Goal: Task Accomplishment & Management: Use online tool/utility

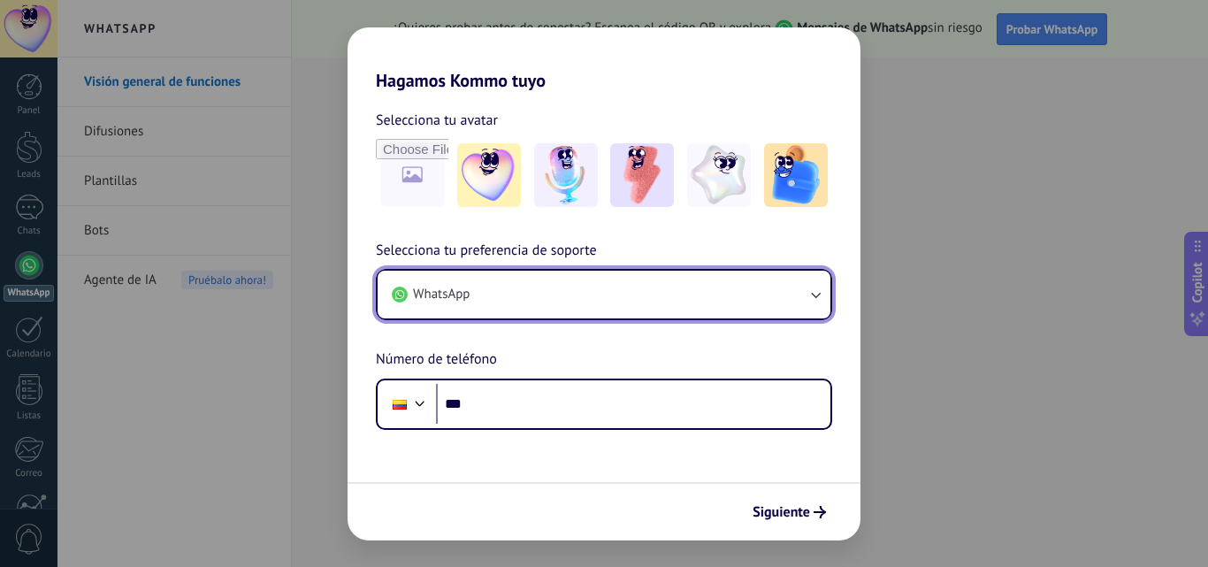
click at [558, 291] on button "WhatsApp" at bounding box center [604, 295] width 453 height 48
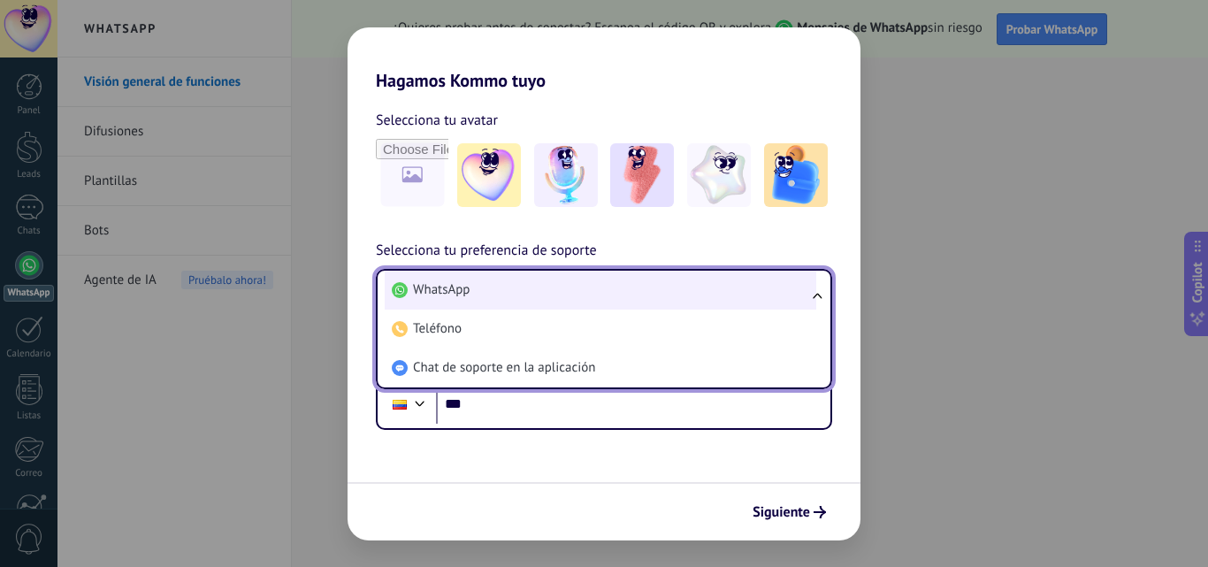
click at [603, 296] on li "WhatsApp" at bounding box center [600, 290] width 431 height 39
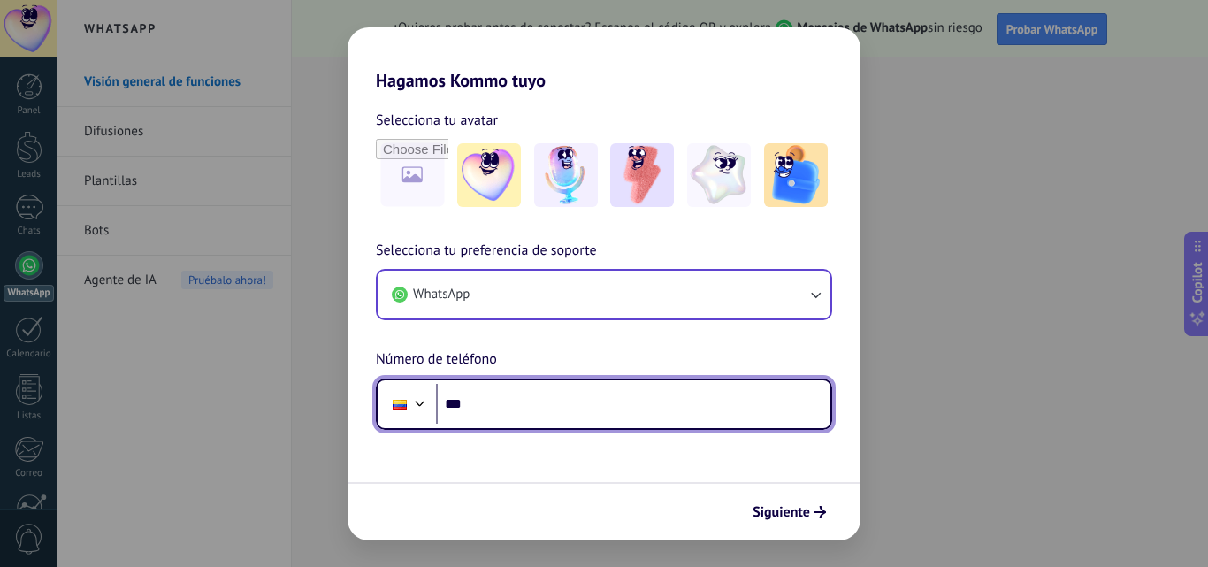
click at [564, 402] on input "***" at bounding box center [633, 404] width 394 height 41
type input "**********"
drag, startPoint x: 558, startPoint y: 407, endPoint x: 442, endPoint y: 411, distance: 115.9
click at [442, 411] on input "**********" at bounding box center [633, 404] width 394 height 41
paste input "**********"
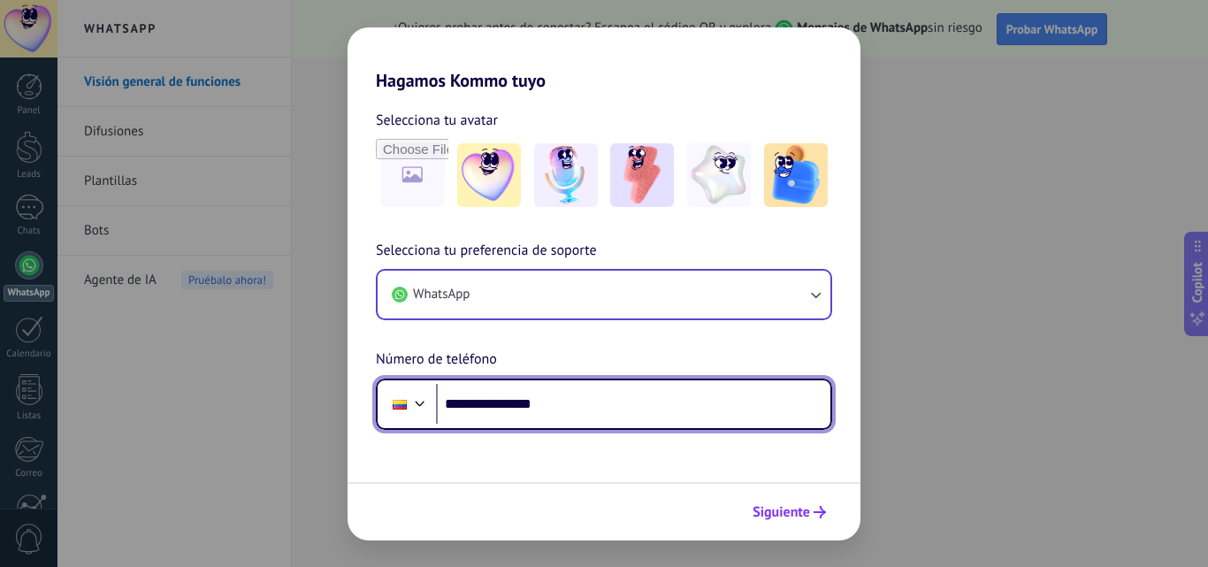
type input "**********"
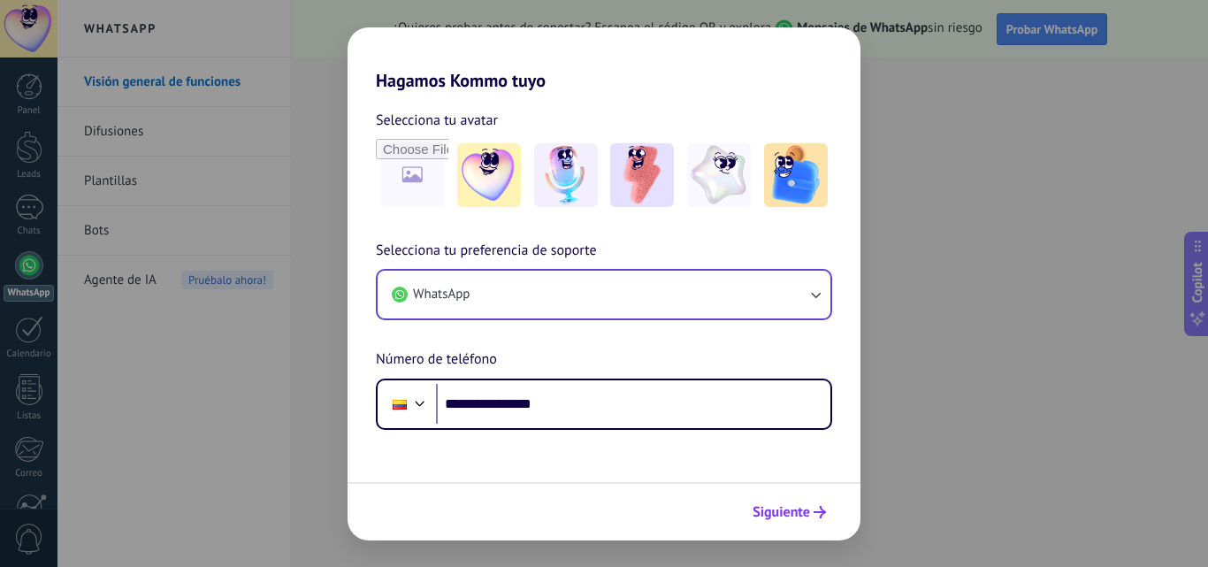
click at [781, 512] on span "Siguiente" at bounding box center [780, 512] width 57 height 12
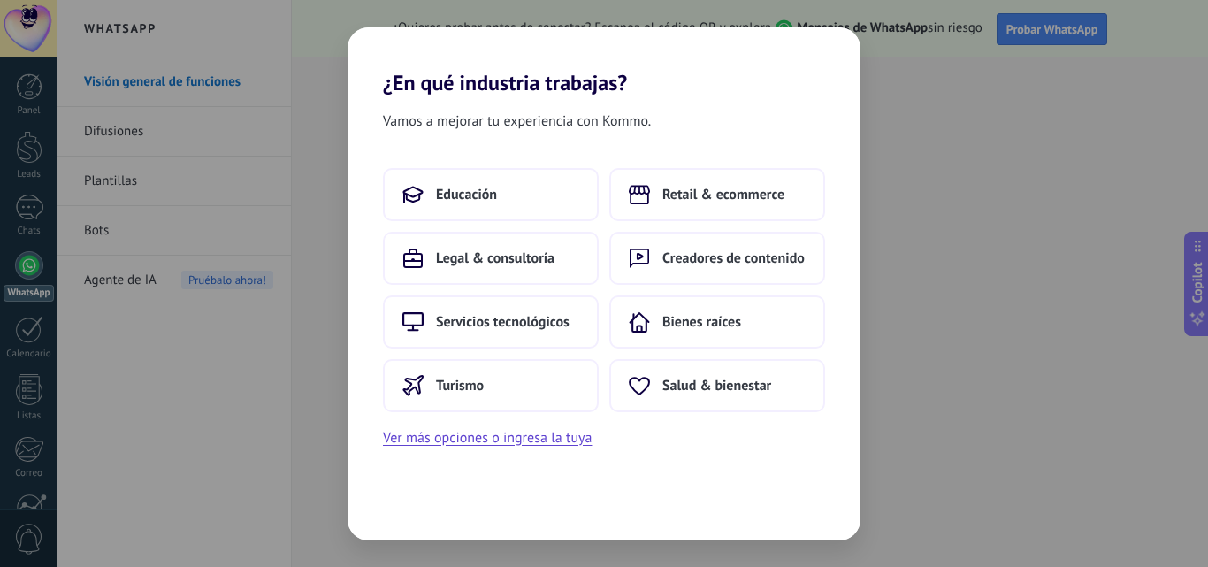
click at [832, 232] on div "Educación Retail & ecommerce Legal & consultoría Creadores de contenido Servici…" at bounding box center [603, 308] width 513 height 281
click at [459, 317] on span "Servicios tecnológicos" at bounding box center [502, 322] width 133 height 18
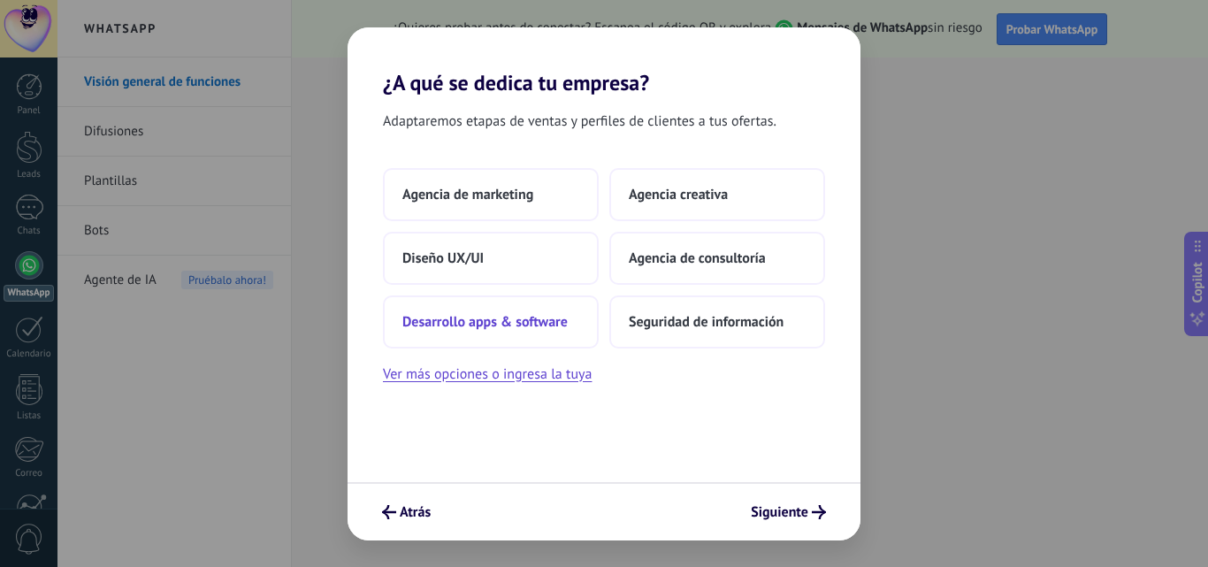
click at [543, 320] on span "Desarrollo apps & software" at bounding box center [484, 322] width 165 height 18
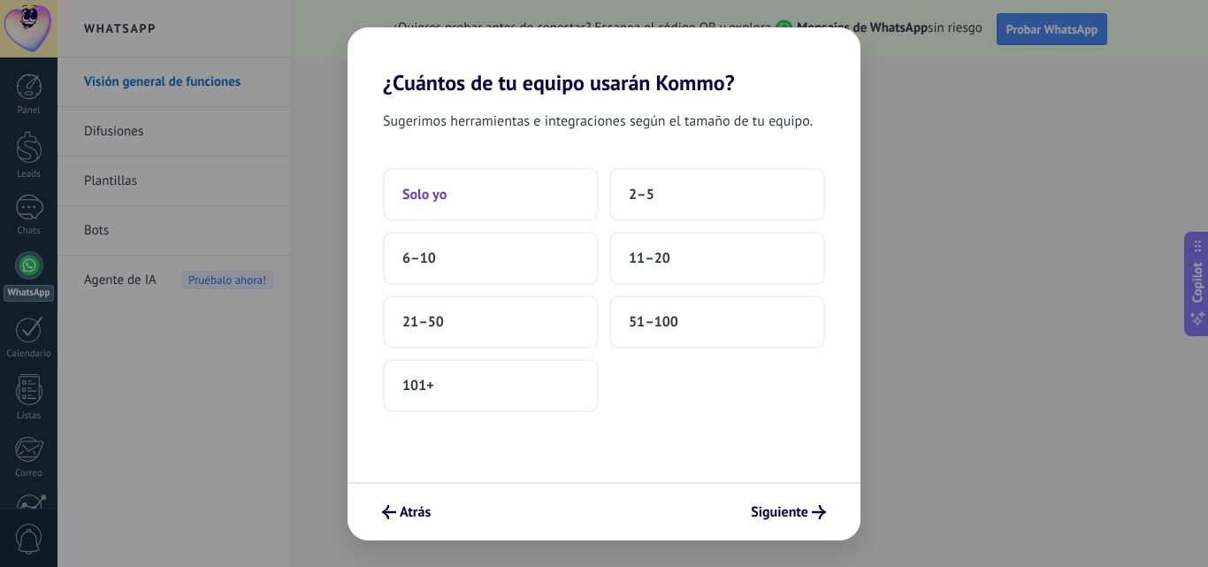
click at [503, 179] on button "Solo yo" at bounding box center [491, 194] width 216 height 53
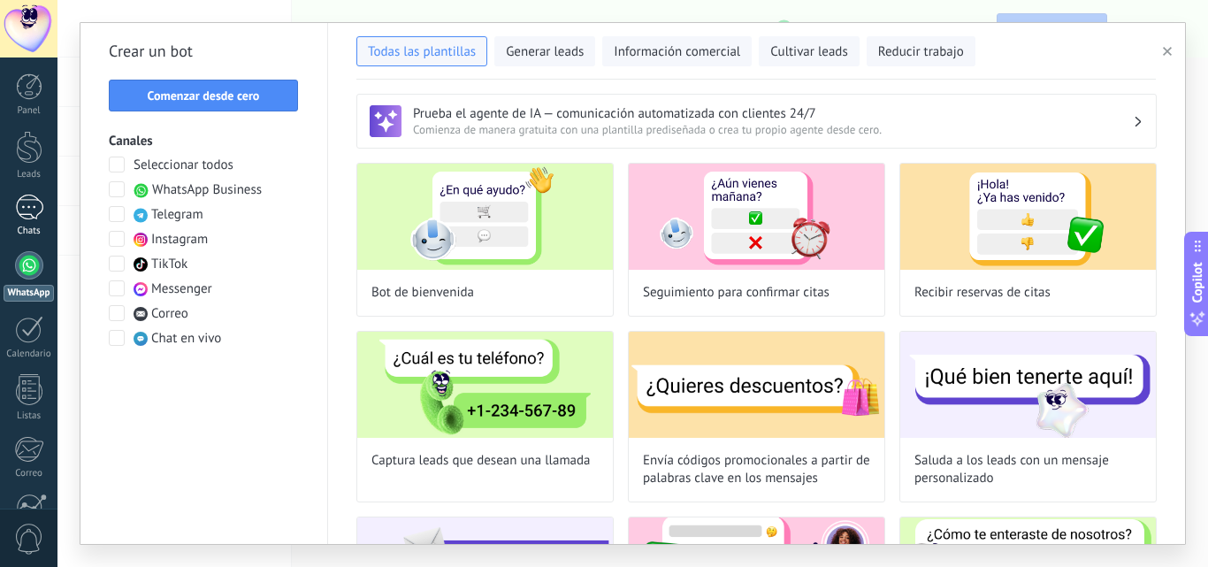
click at [29, 207] on div at bounding box center [29, 207] width 28 height 26
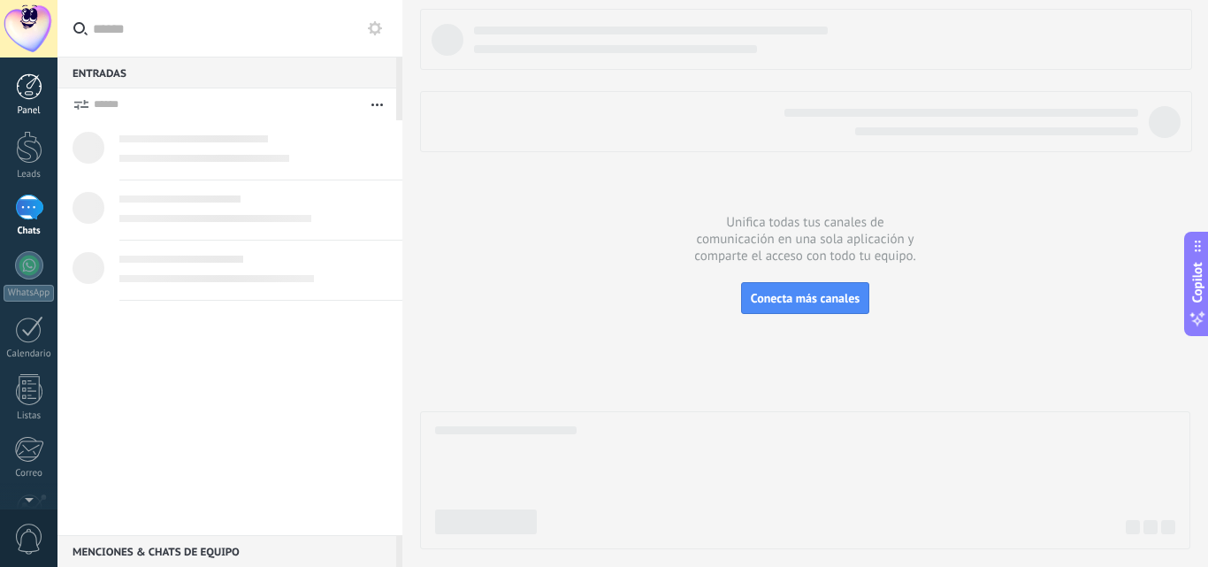
click at [40, 91] on div at bounding box center [29, 86] width 27 height 27
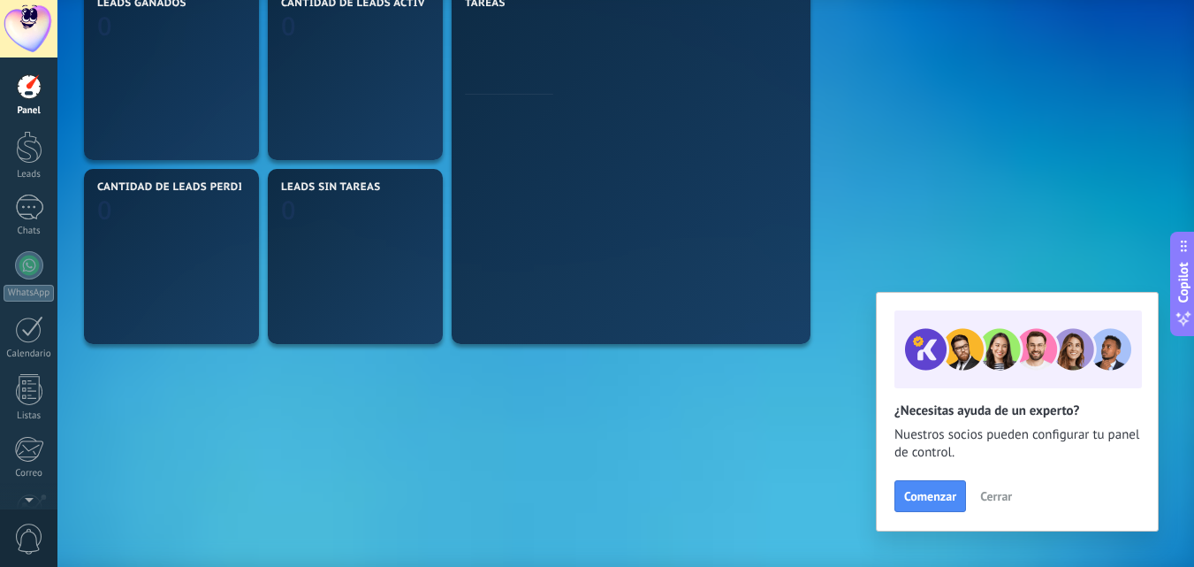
scroll to position [614, 0]
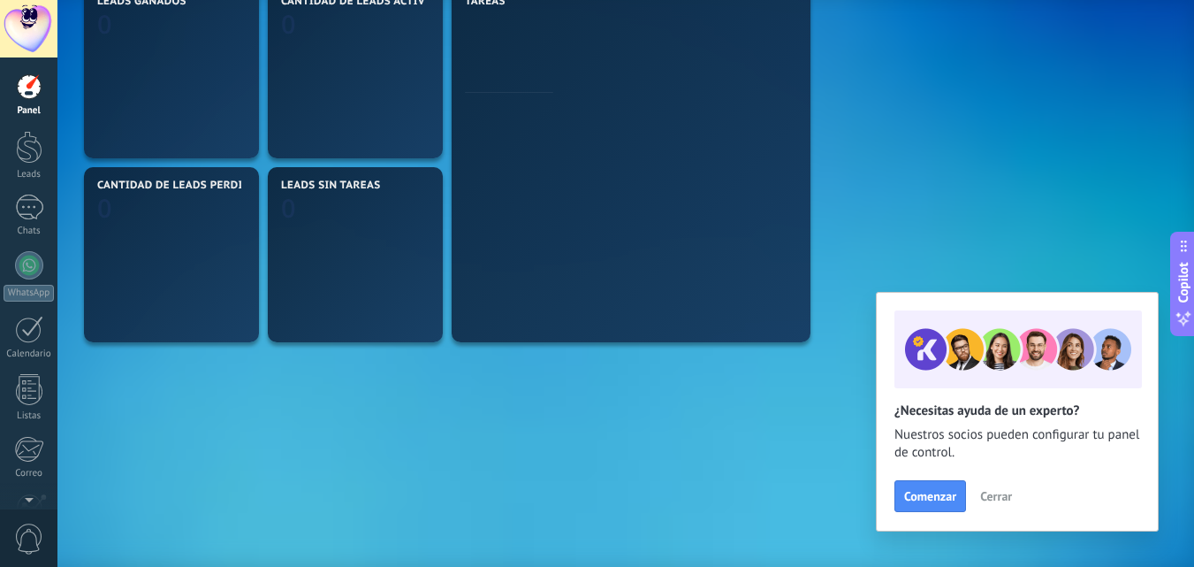
click at [1003, 500] on span "Cerrar" at bounding box center [996, 496] width 32 height 12
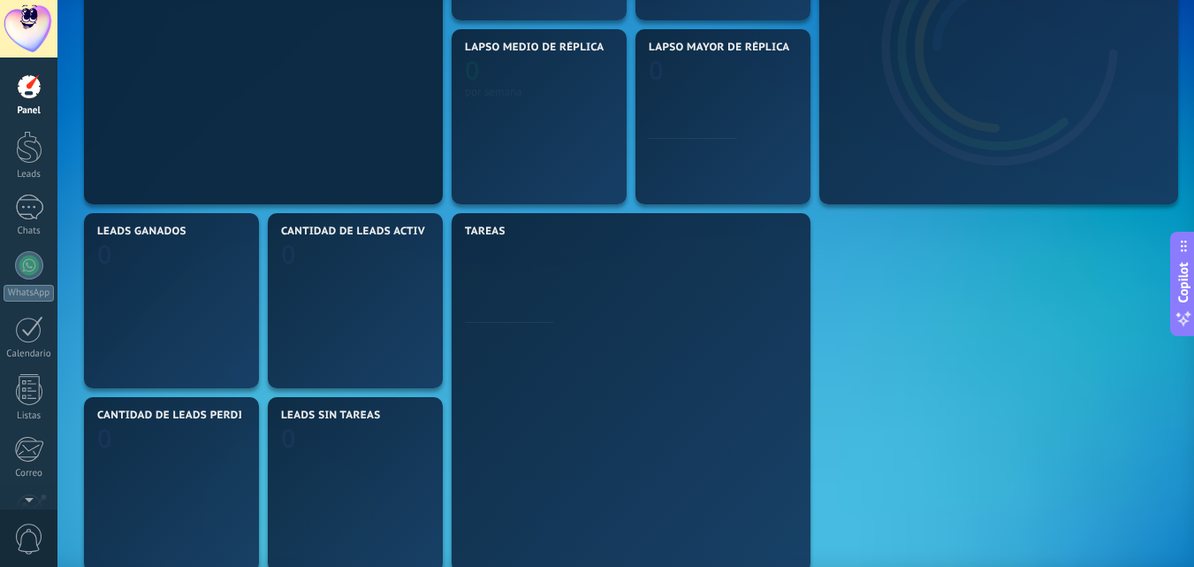
scroll to position [0, 0]
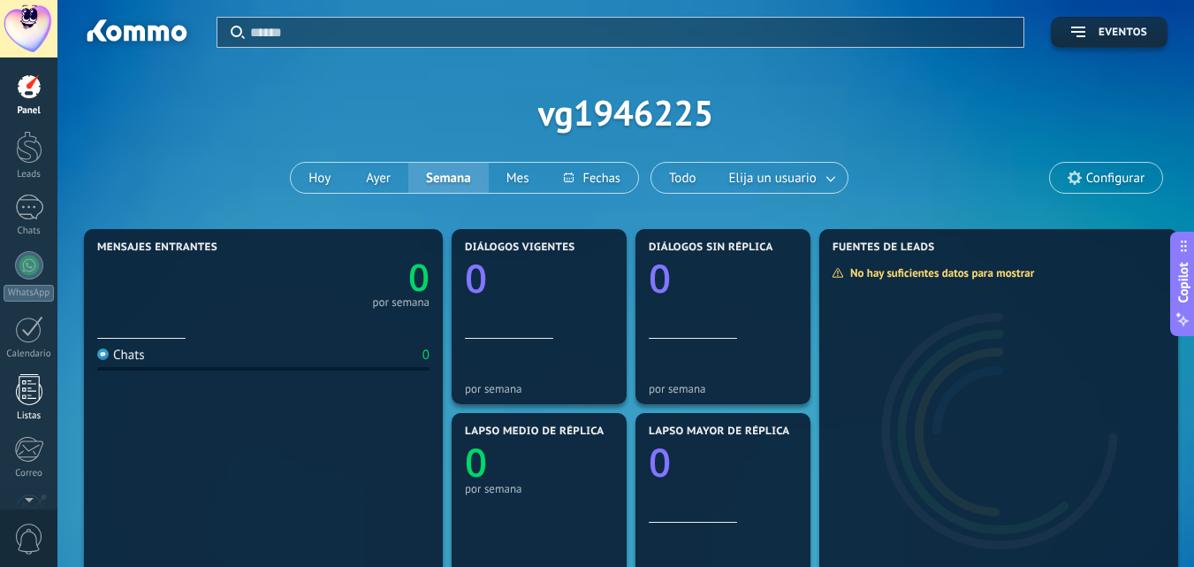
click at [28, 385] on div at bounding box center [29, 389] width 27 height 31
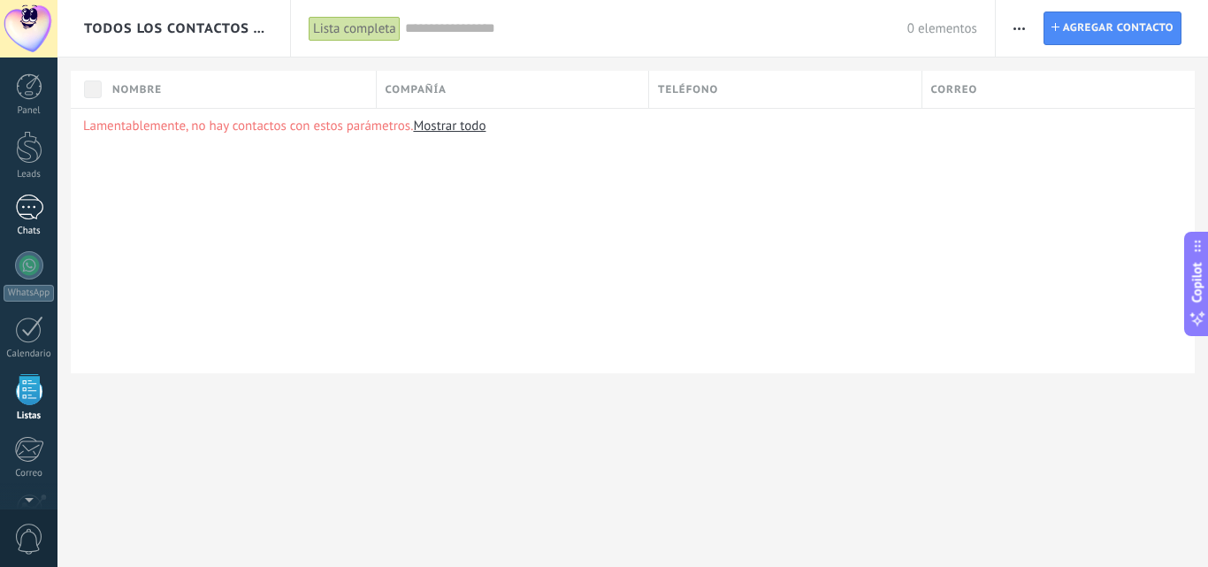
click at [33, 213] on div at bounding box center [29, 207] width 28 height 26
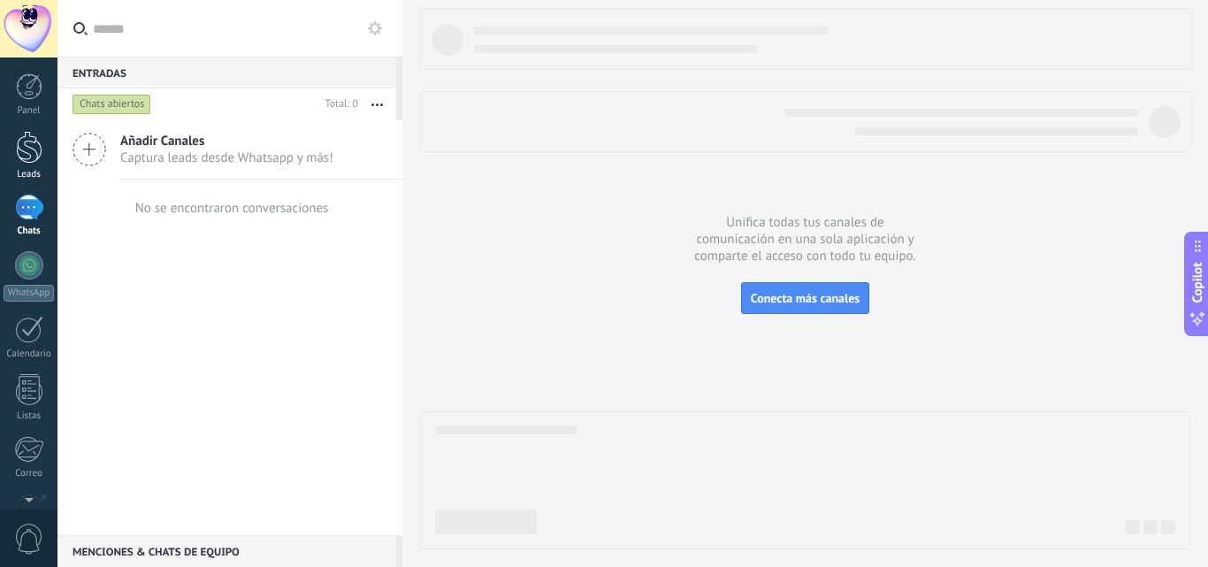
click at [31, 151] on div at bounding box center [29, 147] width 27 height 33
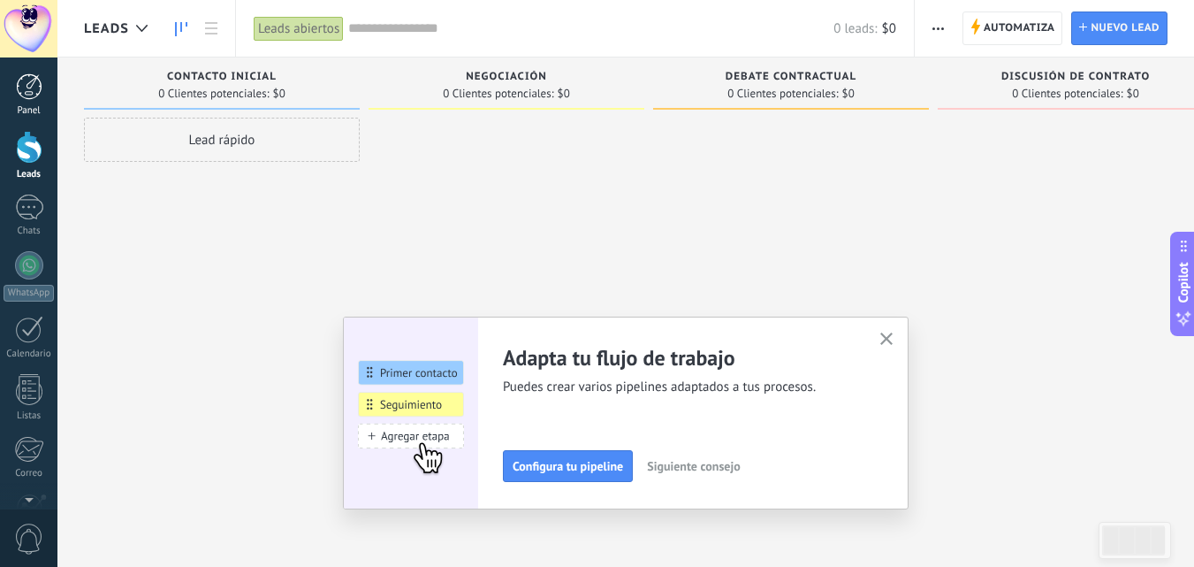
click at [28, 93] on div at bounding box center [29, 86] width 27 height 27
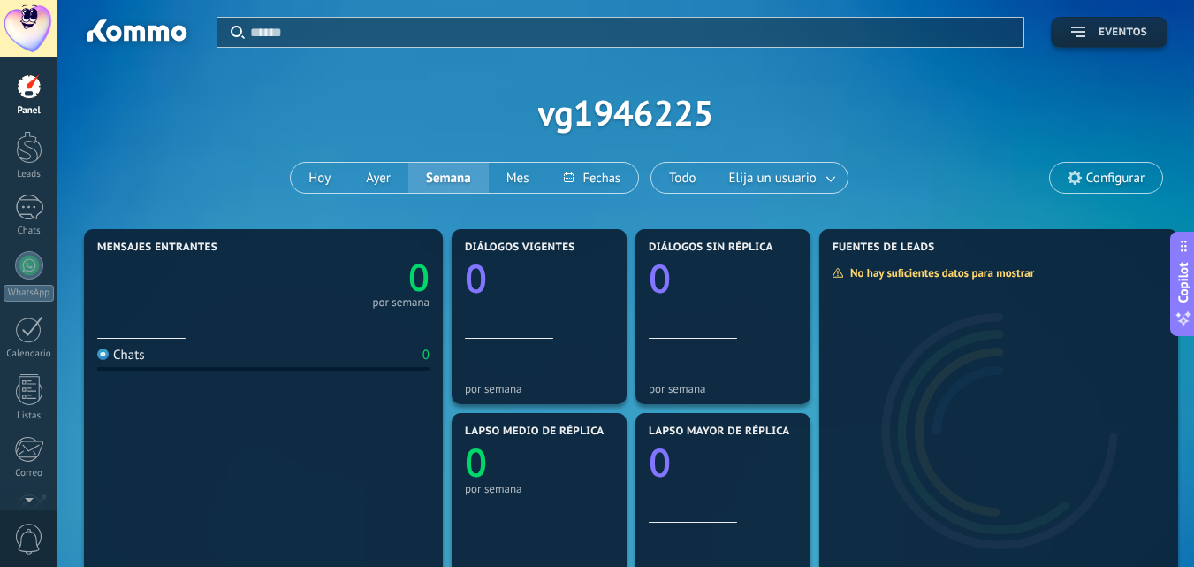
click at [1122, 34] on span "Eventos" at bounding box center [1123, 33] width 49 height 12
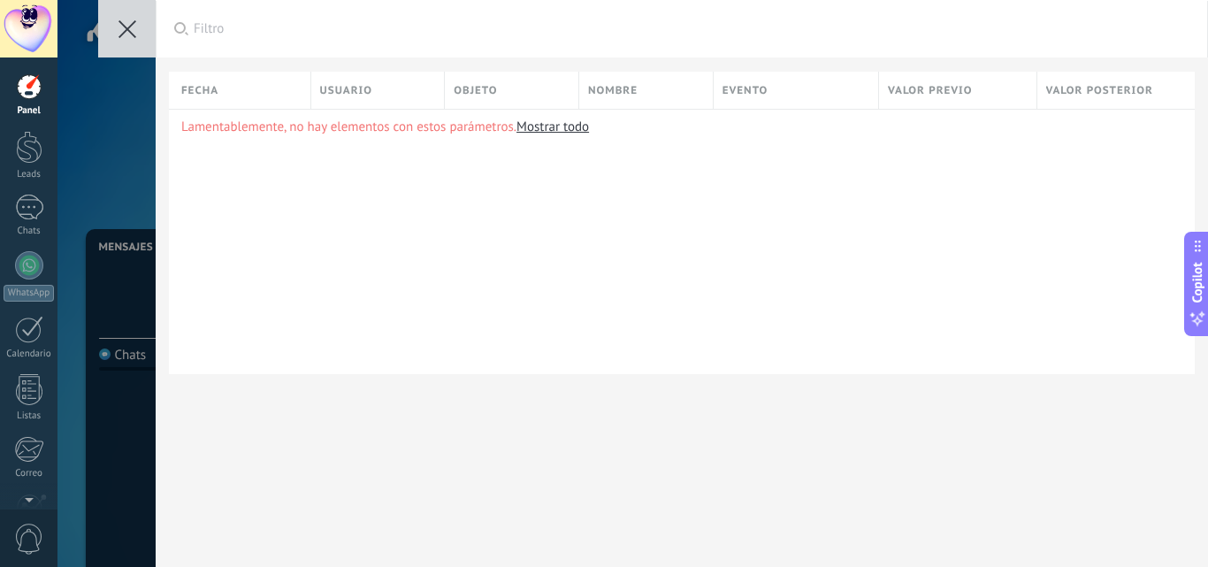
click at [126, 33] on icon at bounding box center [127, 29] width 18 height 18
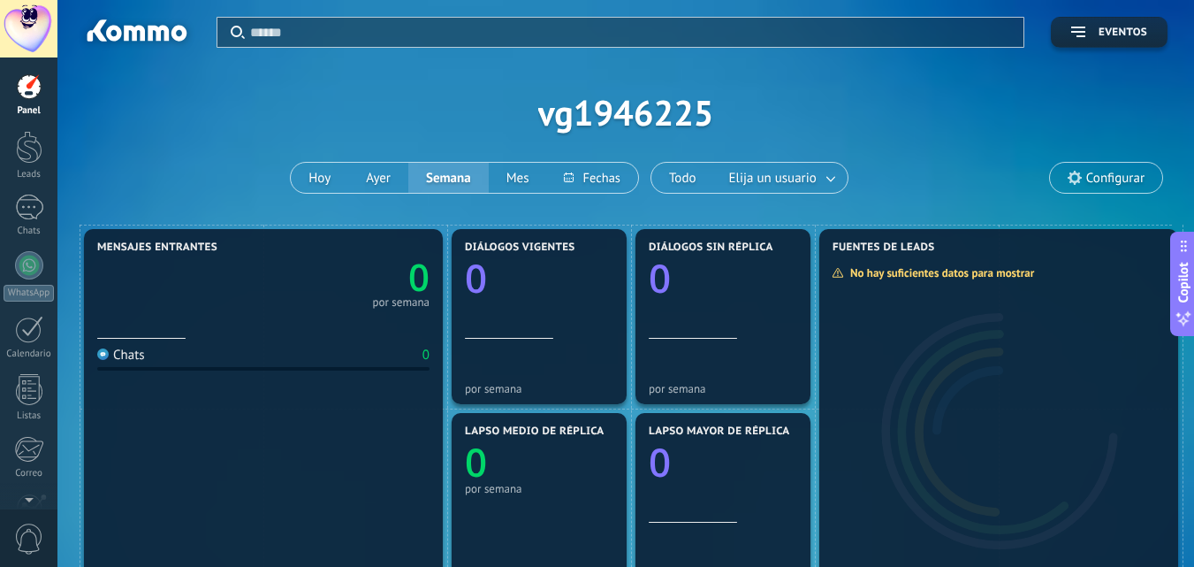
click at [1096, 176] on span "Configurar" at bounding box center [1116, 178] width 58 height 15
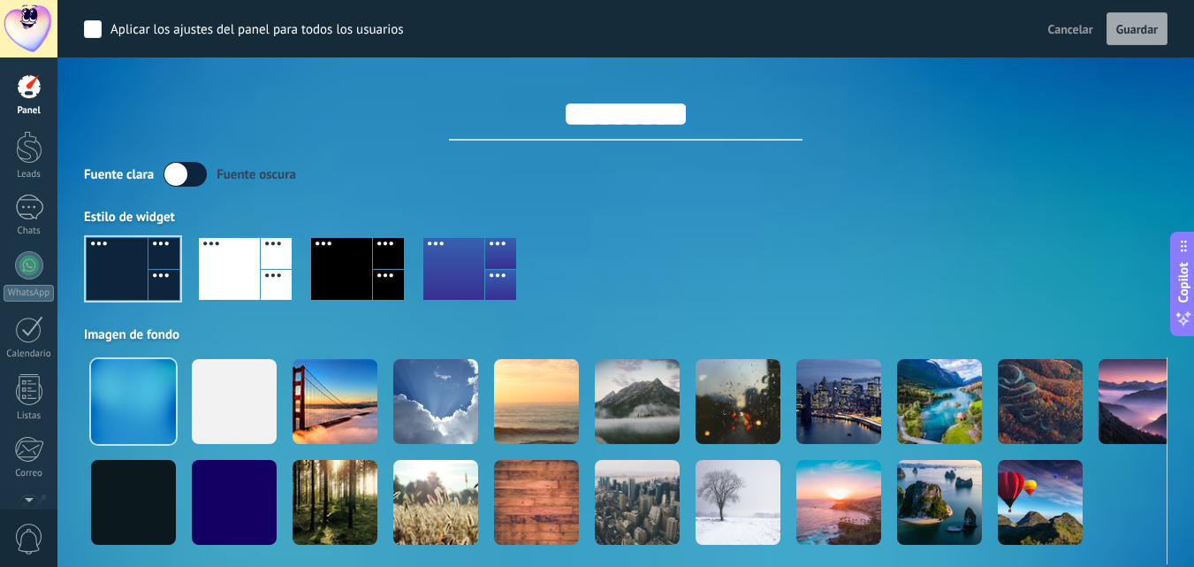
click at [192, 176] on label at bounding box center [185, 174] width 43 height 25
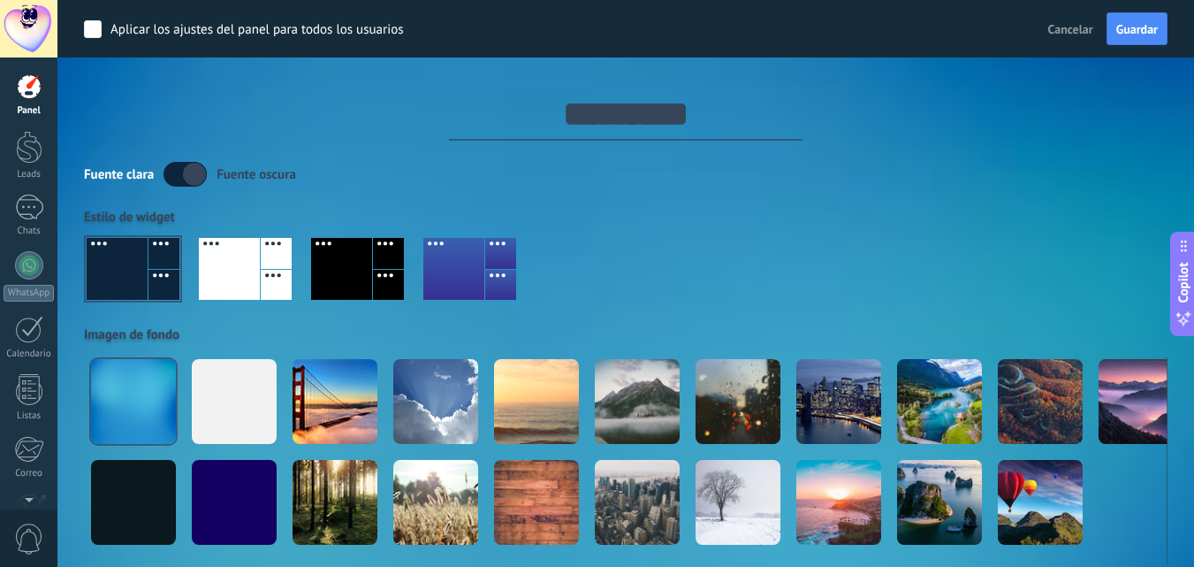
click at [180, 175] on label at bounding box center [185, 174] width 43 height 25
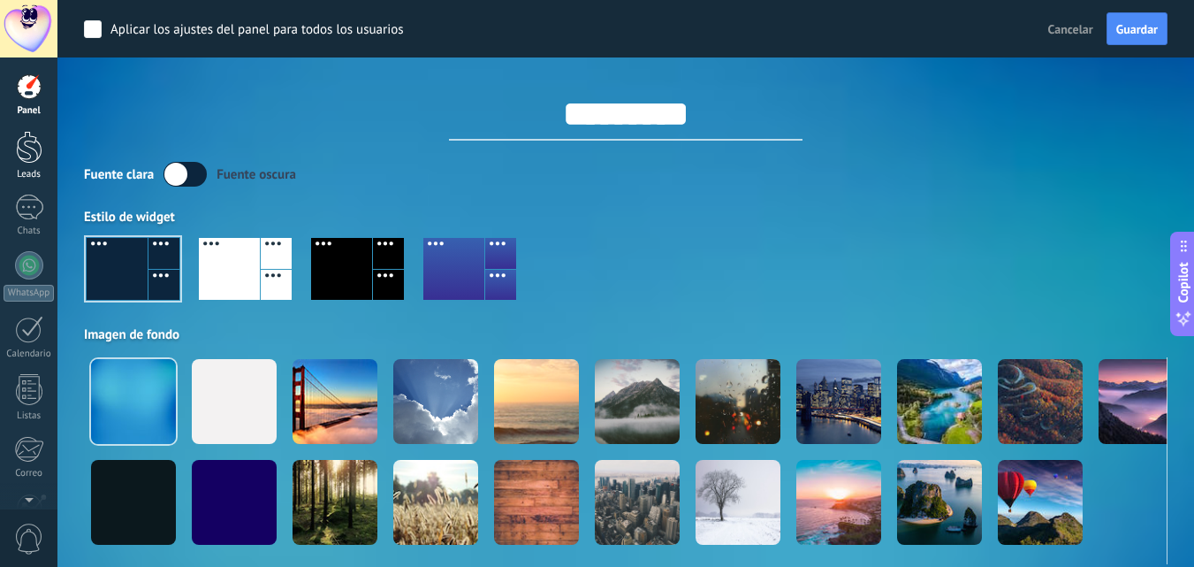
click at [11, 157] on link "Leads" at bounding box center [28, 156] width 57 height 50
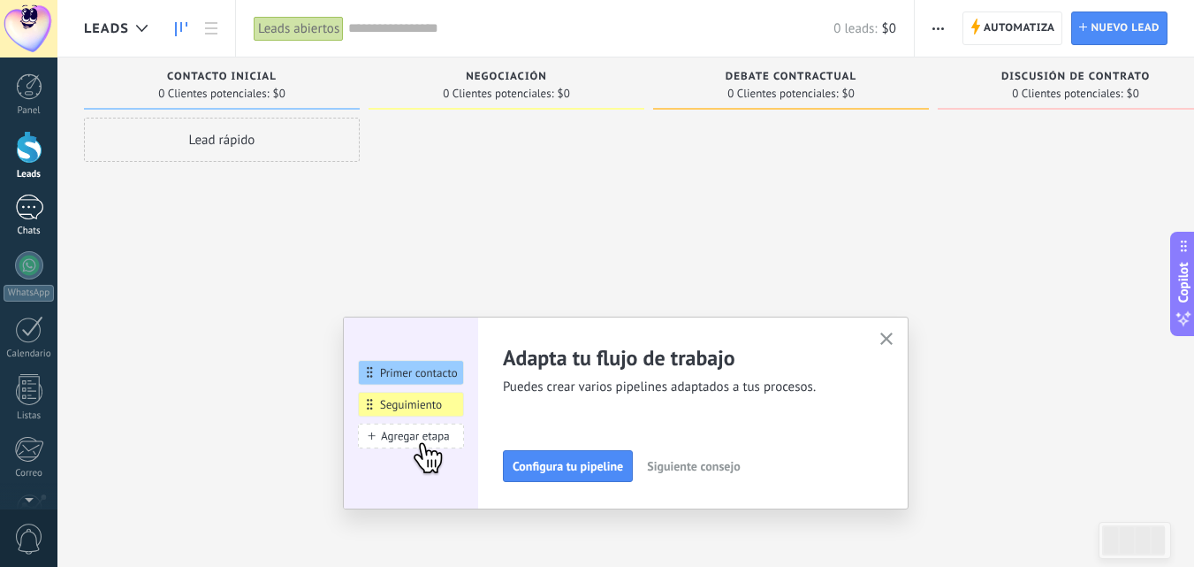
click at [32, 210] on div at bounding box center [29, 207] width 28 height 26
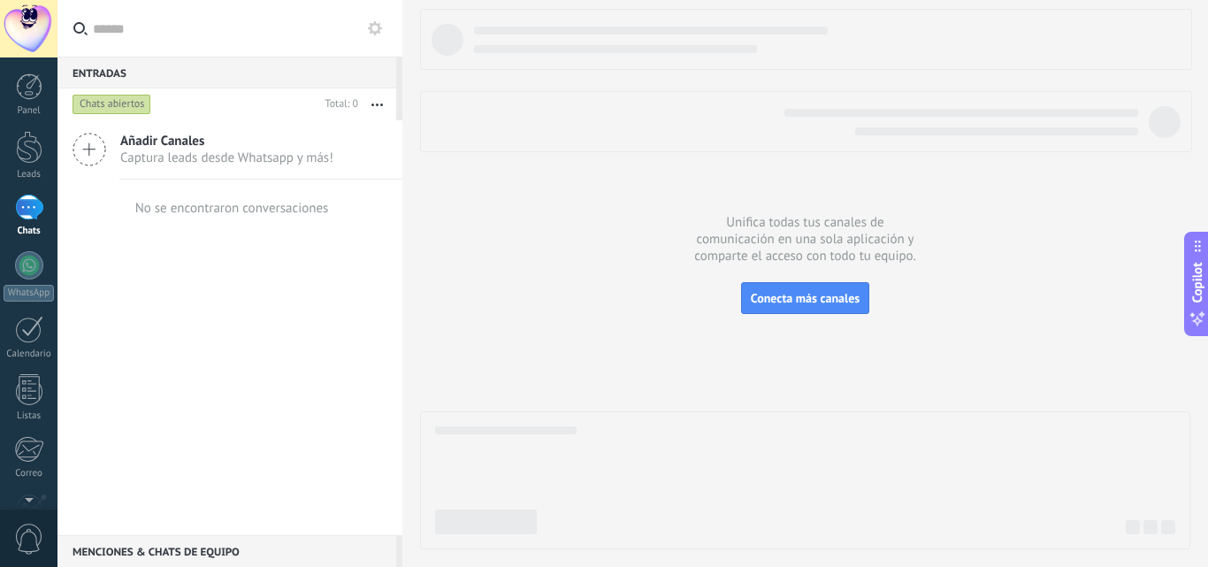
click at [20, 34] on div at bounding box center [28, 28] width 57 height 57
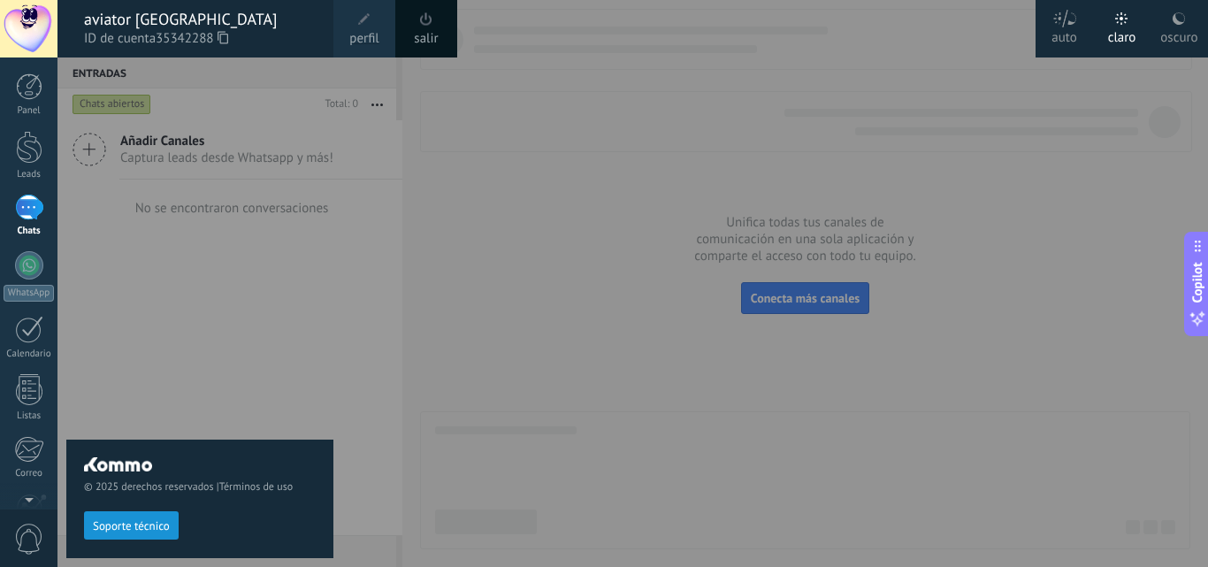
click at [349, 27] on link "perfil" at bounding box center [364, 28] width 62 height 57
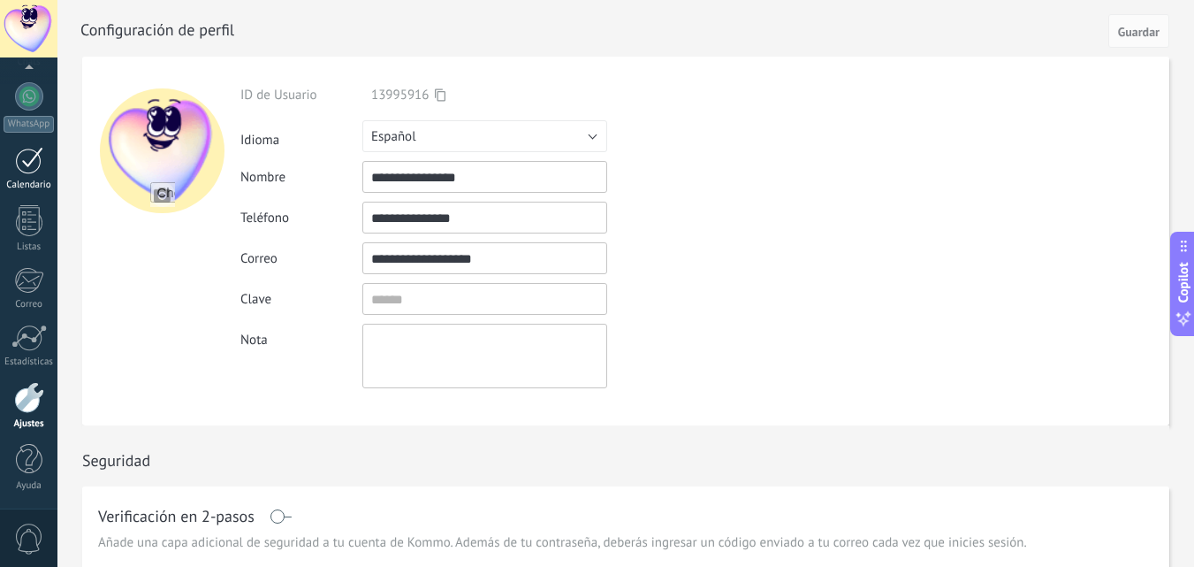
click at [40, 169] on div at bounding box center [29, 160] width 28 height 27
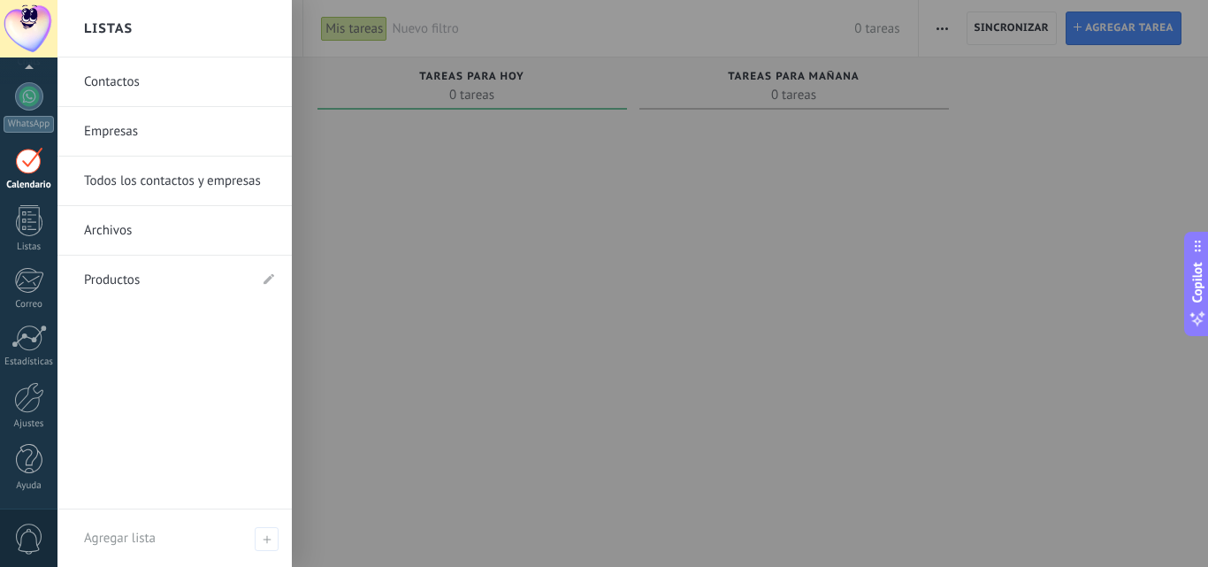
click at [151, 284] on link "Productos" at bounding box center [166, 281] width 164 height 50
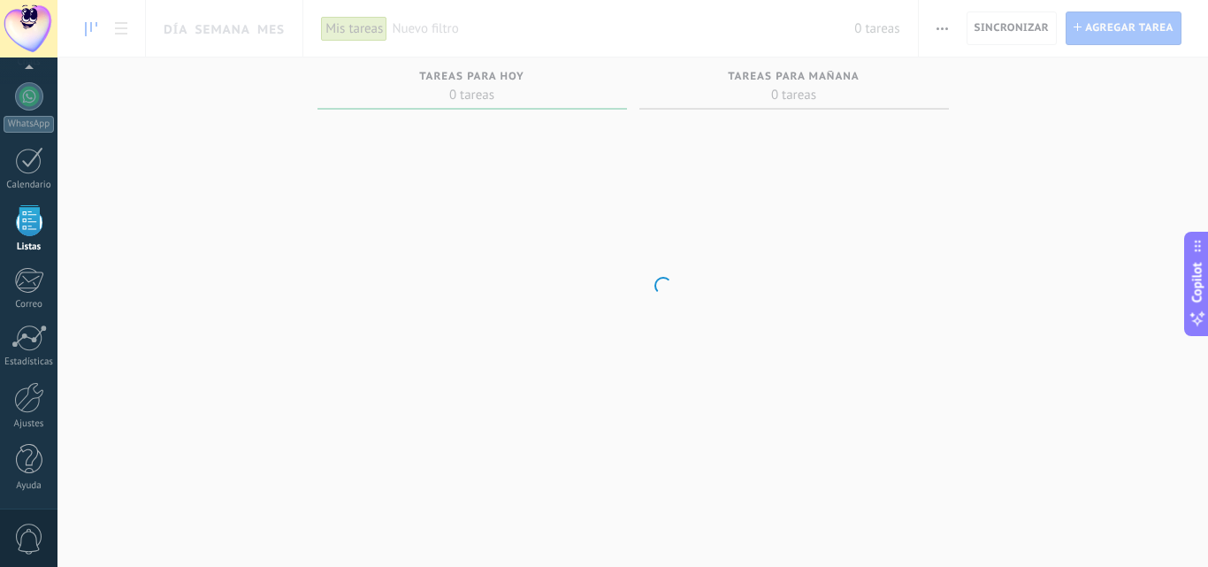
scroll to position [110, 0]
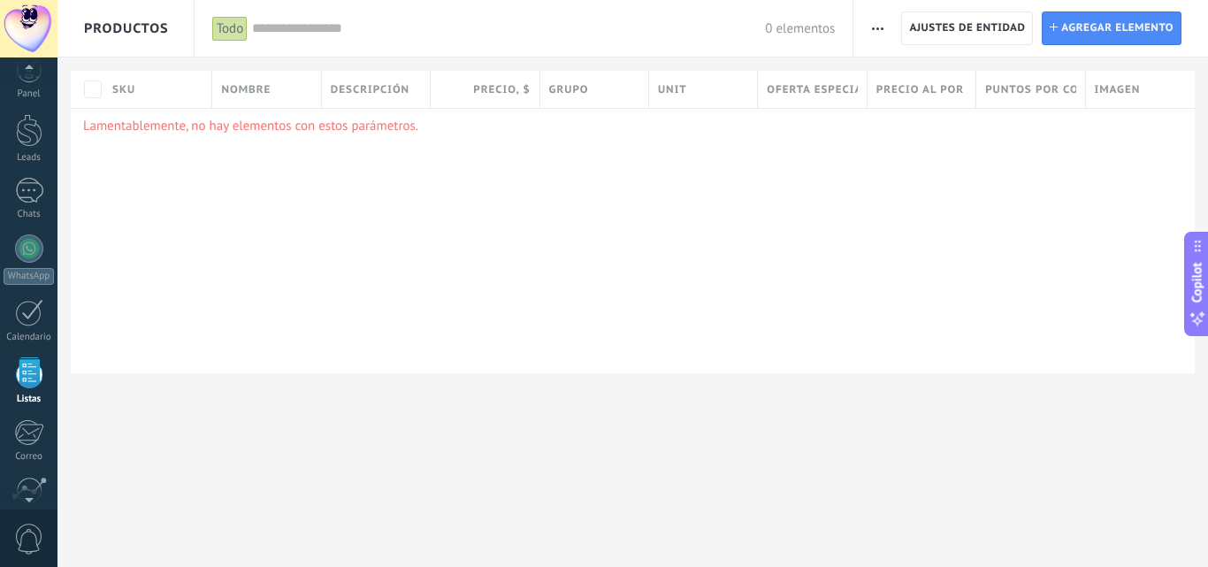
scroll to position [110, 0]
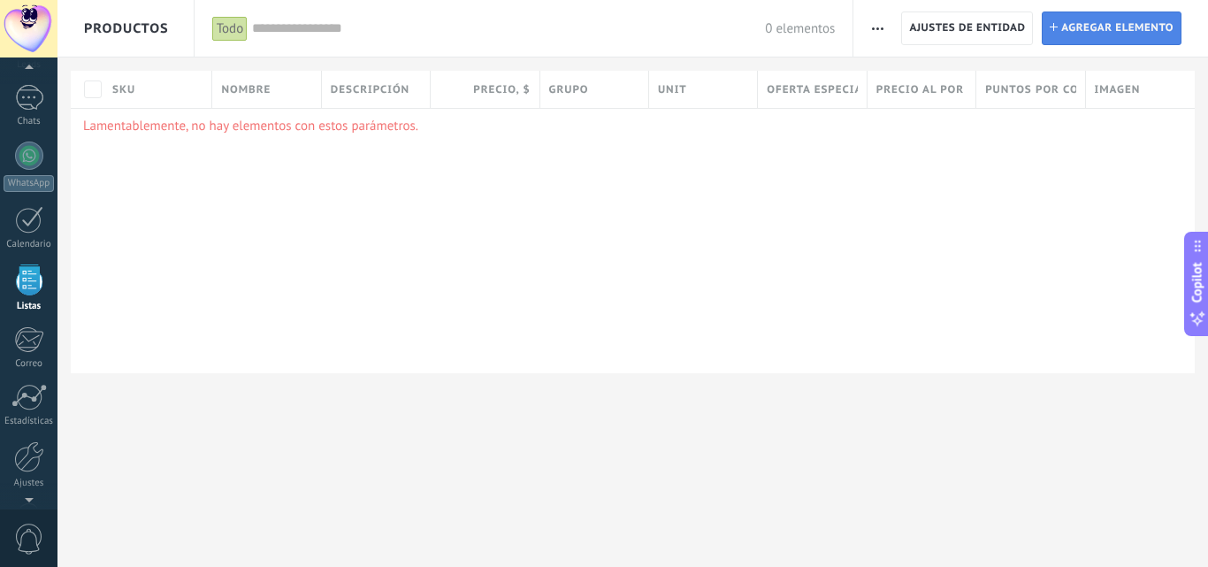
click at [1079, 34] on span "Agregar elemento" at bounding box center [1117, 28] width 112 height 32
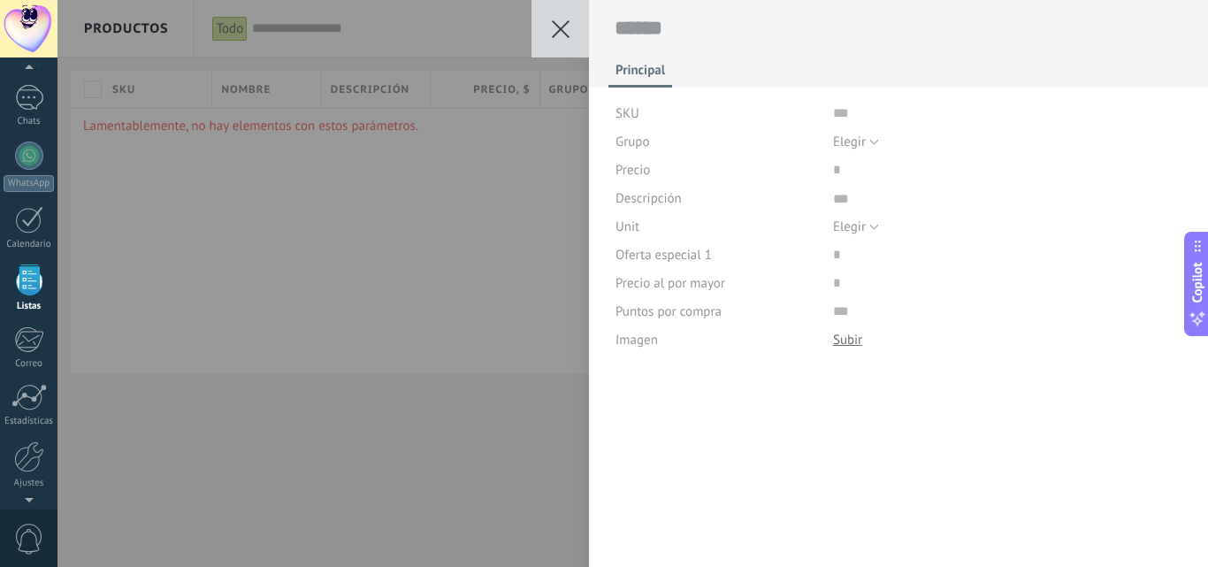
scroll to position [18, 0]
click at [565, 27] on icon at bounding box center [561, 29] width 18 height 18
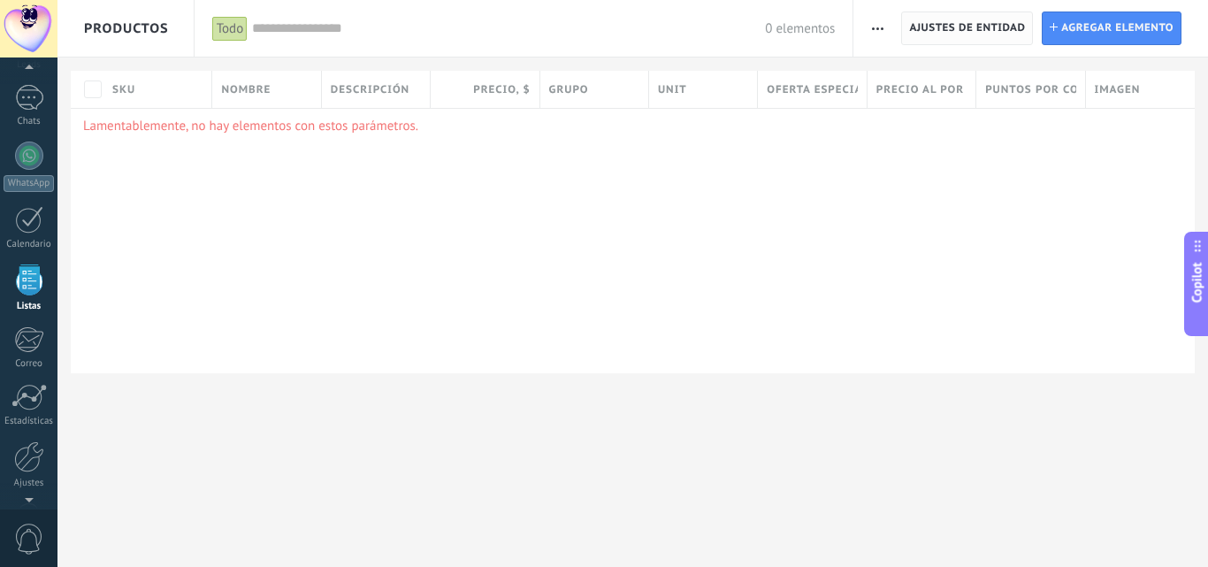
click at [972, 28] on span "Ajustes de entidad" at bounding box center [967, 28] width 116 height 32
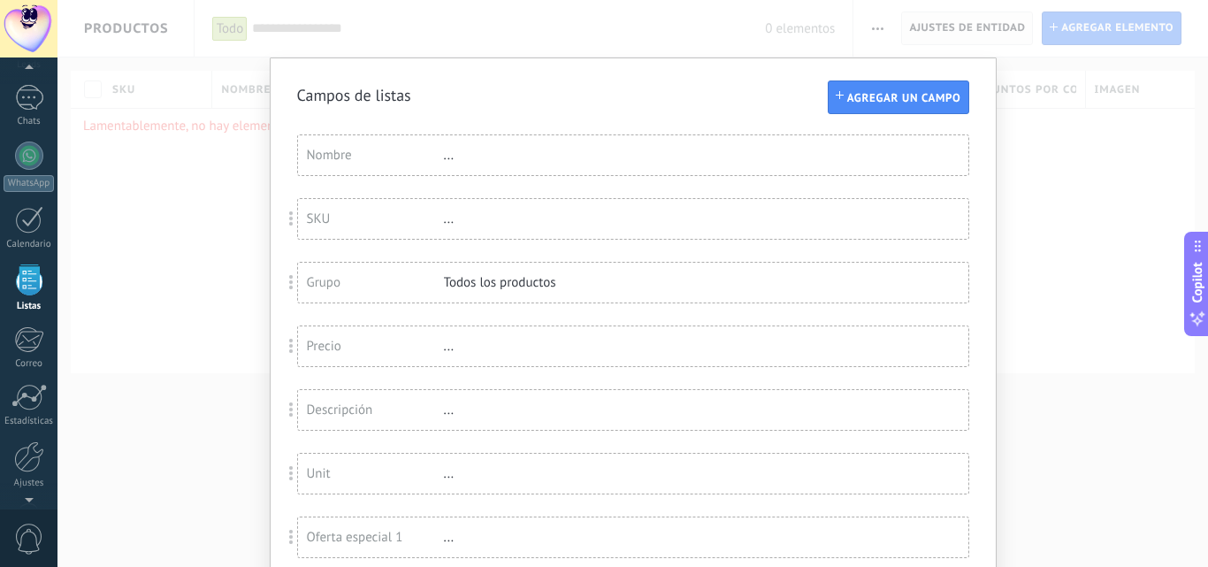
click at [972, 28] on div "Campos de listas Agregar un campo Usted ha alcanzado la cantidad máxima de los …" at bounding box center [632, 283] width 1150 height 567
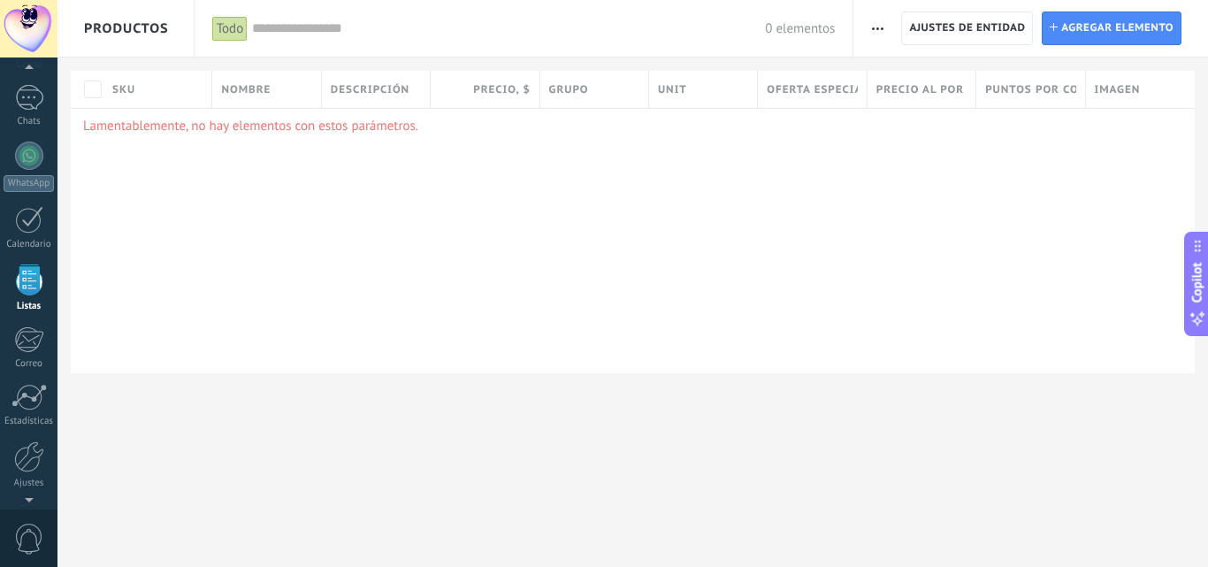
click at [234, 32] on div "Todo" at bounding box center [230, 29] width 36 height 26
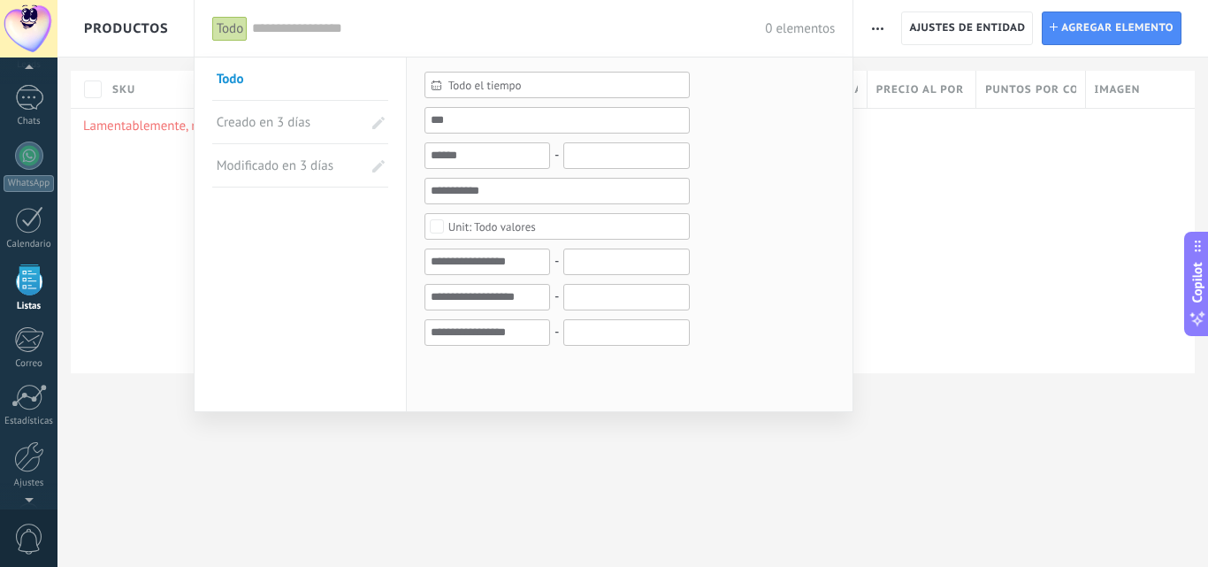
click at [1018, 263] on div at bounding box center [604, 283] width 1208 height 567
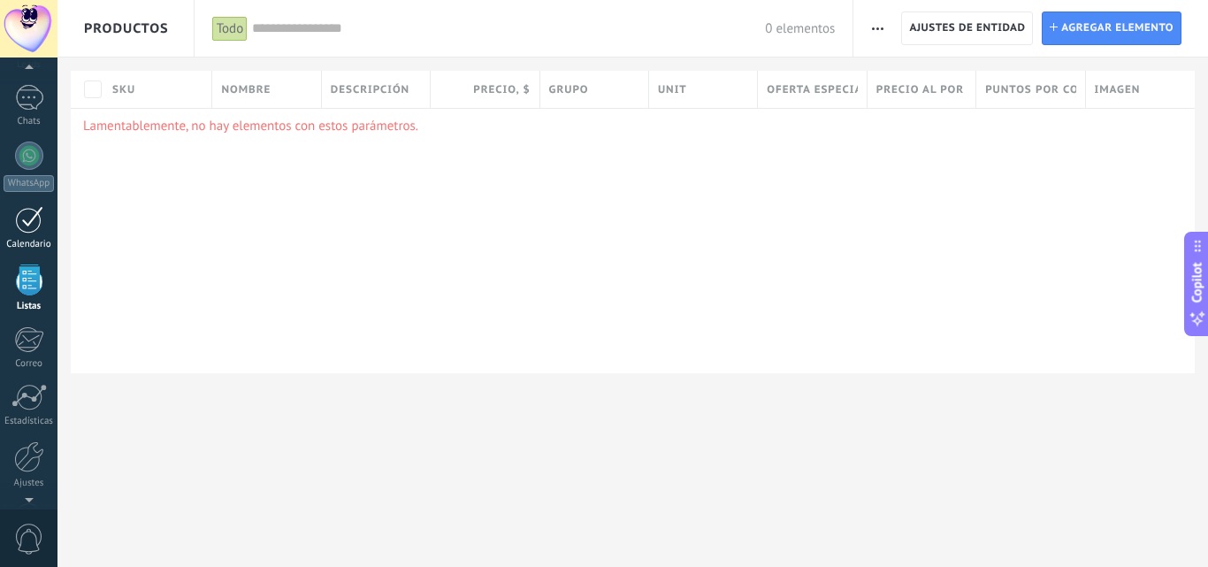
click at [34, 239] on div "Calendario" at bounding box center [29, 244] width 51 height 11
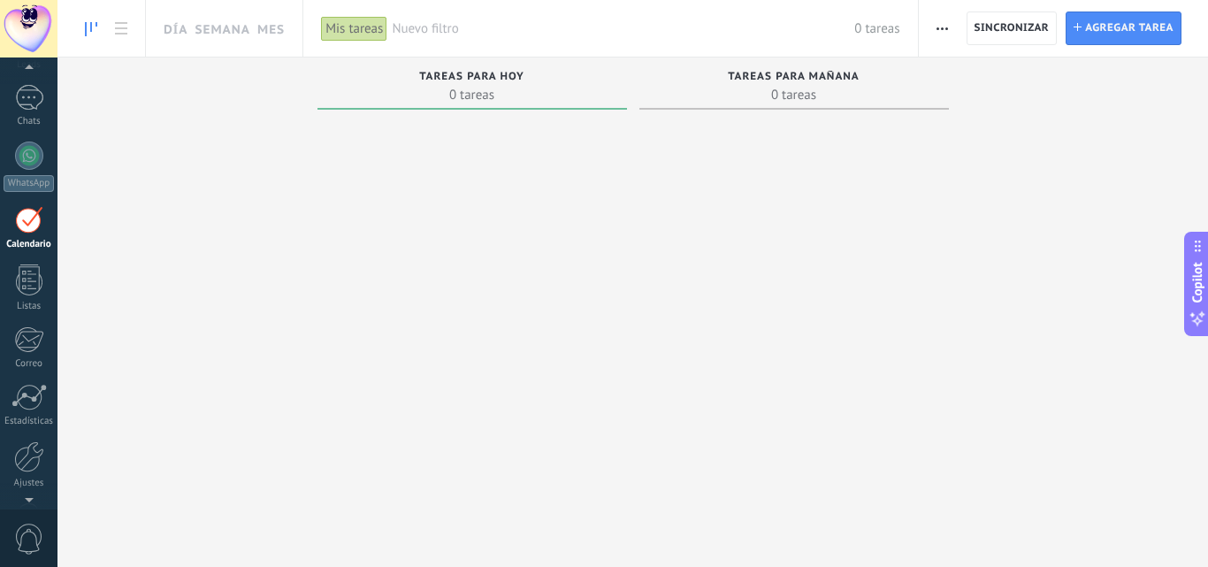
scroll to position [51, 0]
click at [116, 28] on use at bounding box center [121, 28] width 12 height 12
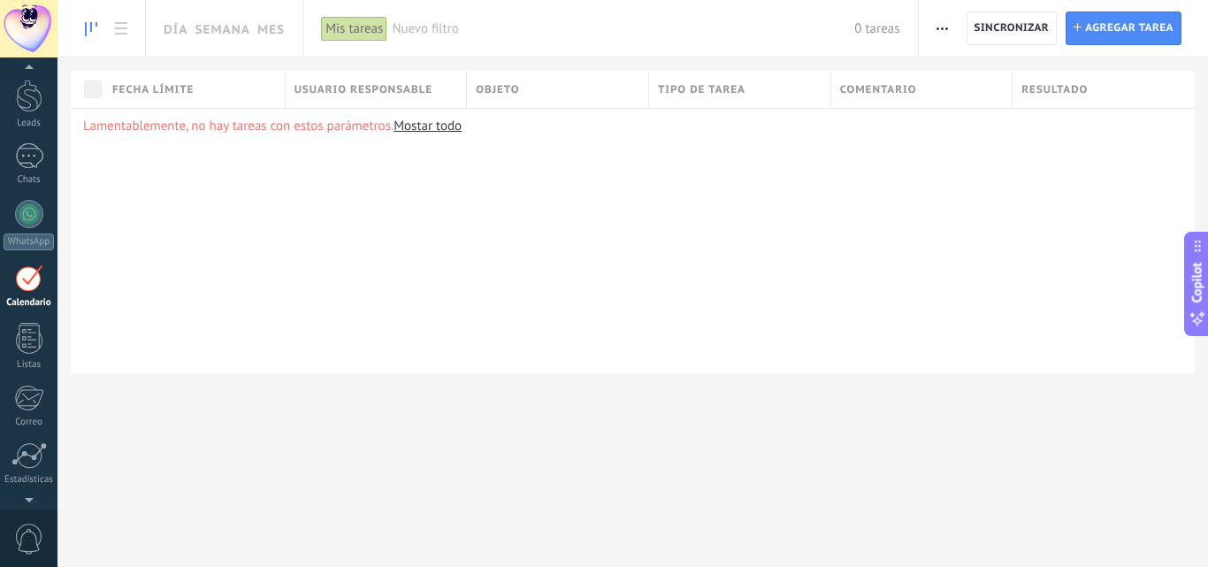
click at [94, 24] on icon at bounding box center [91, 29] width 12 height 14
